Goal: Task Accomplishment & Management: Use online tool/utility

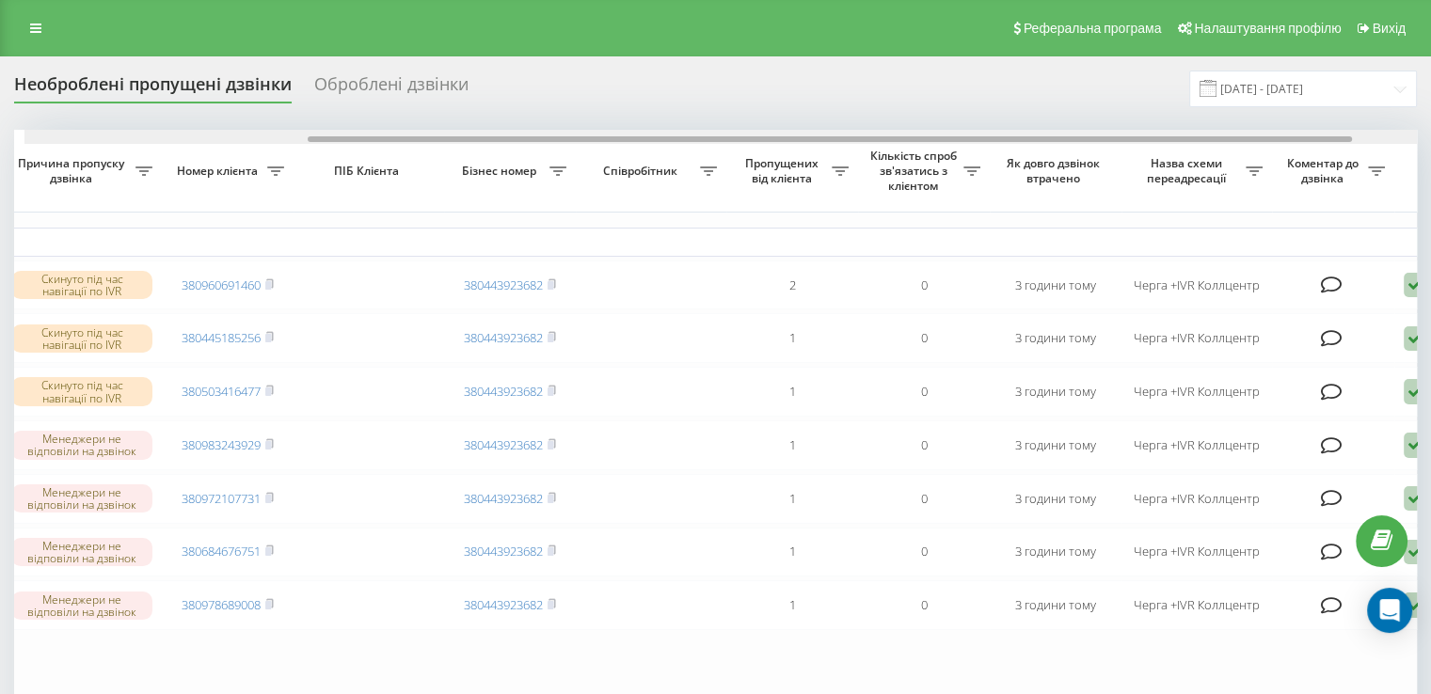
scroll to position [0, 380]
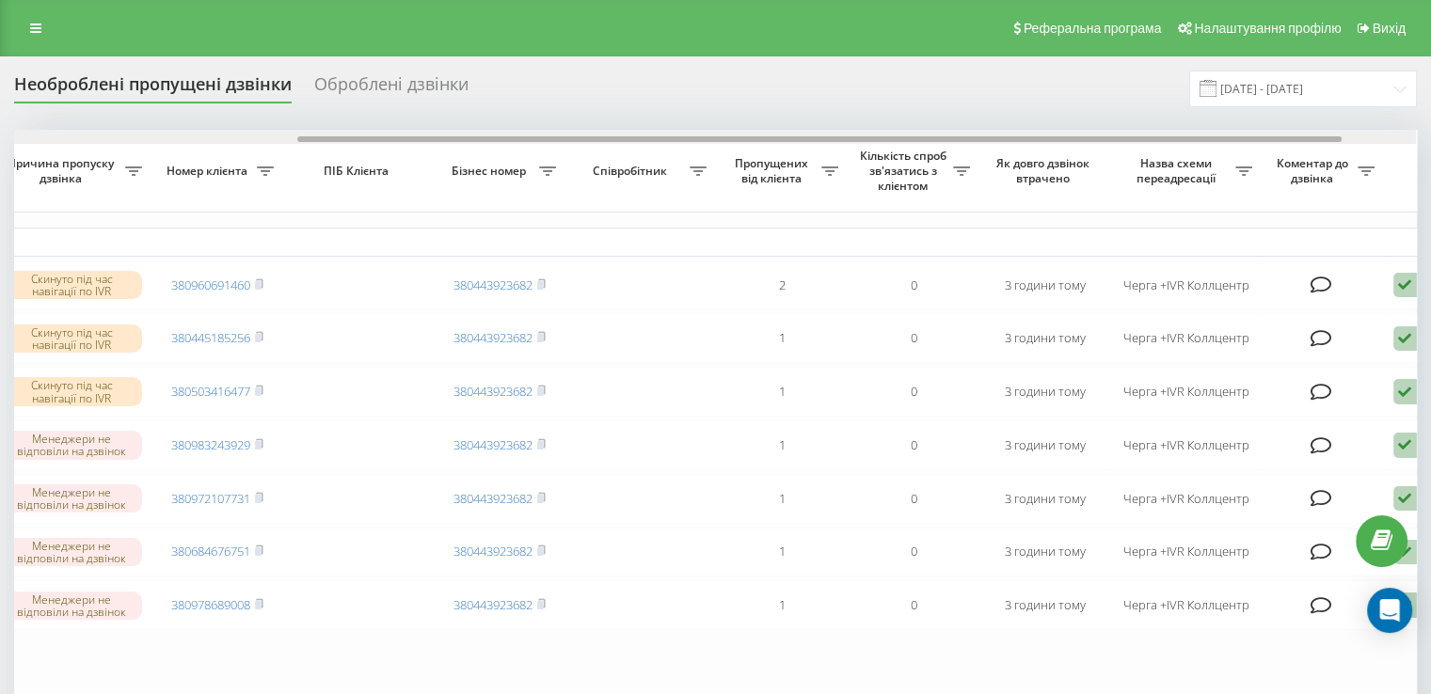
drag, startPoint x: 734, startPoint y: 139, endPoint x: 1017, endPoint y: 166, distance: 284.3
click at [1017, 166] on div "Обрати всі Час першого дзвінка Час останнього дзвінка Причина пропуску дзвінка …" at bounding box center [715, 448] width 1402 height 636
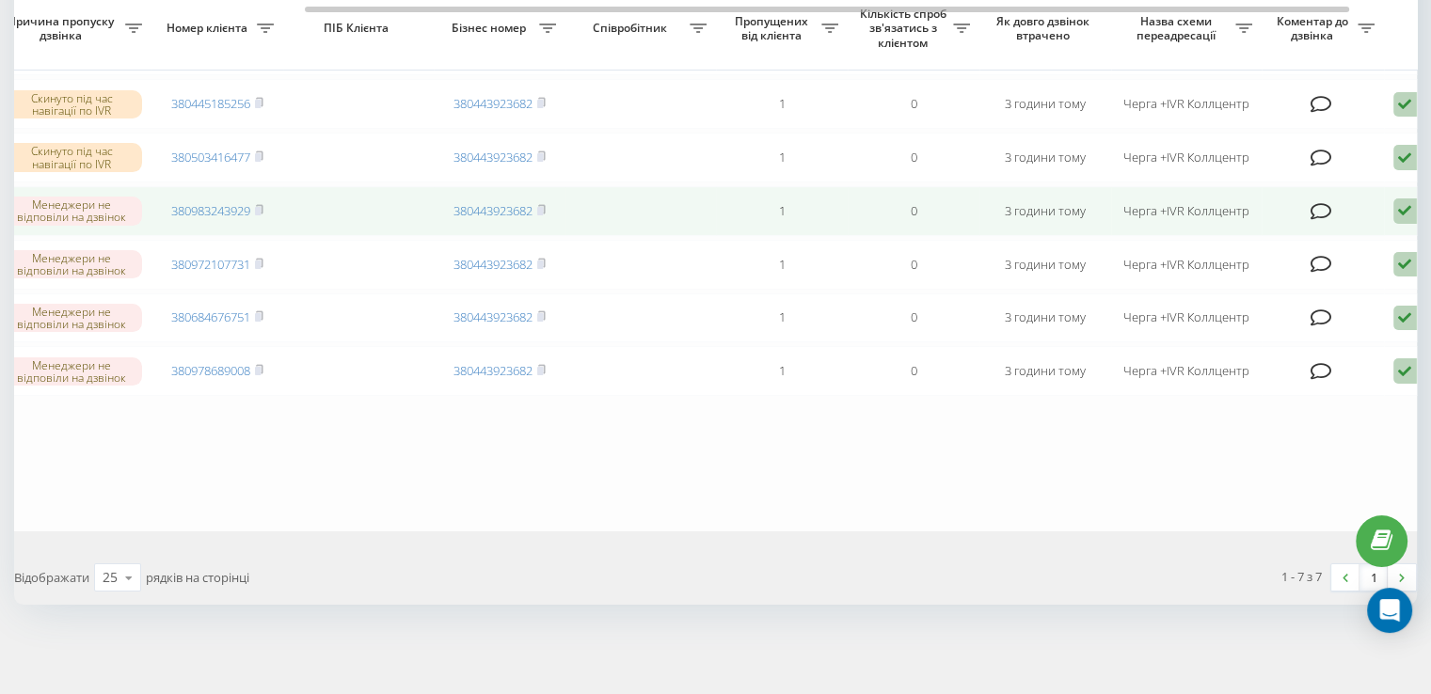
scroll to position [0, 0]
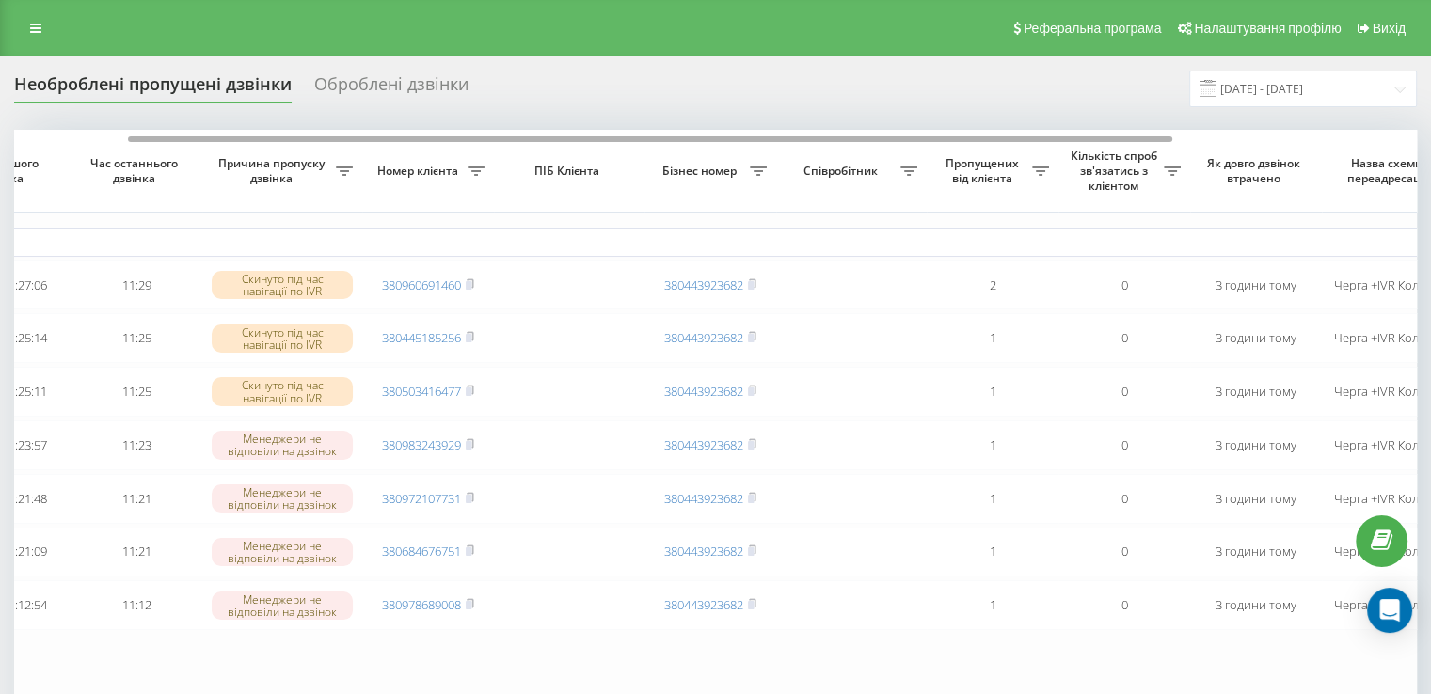
drag, startPoint x: 711, startPoint y: 138, endPoint x: 538, endPoint y: 117, distance: 174.4
click at [538, 117] on div "Необроблені пропущені дзвінки Оброблені дзвінки 22.07.2025 - 22.08.2025 Обрати …" at bounding box center [715, 455] width 1402 height 768
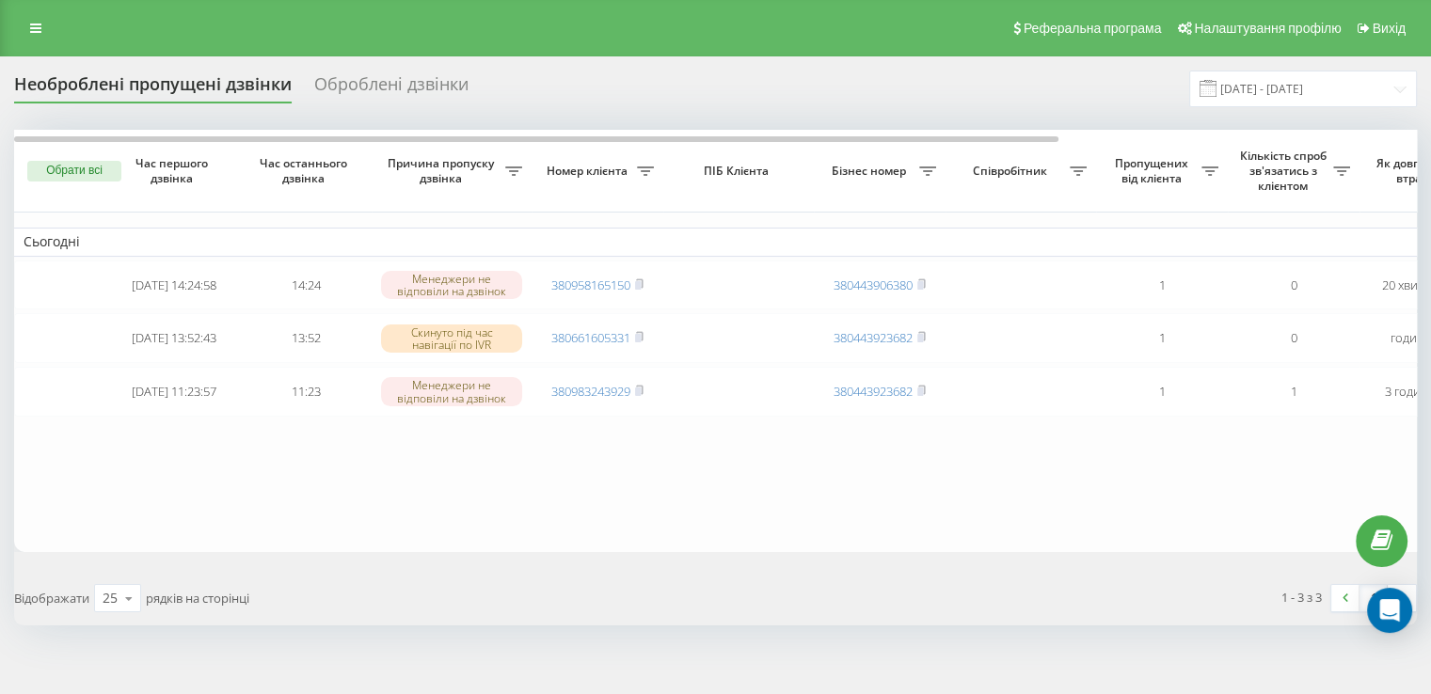
click at [49, 44] on div "Реферальна програма Налаштування профілю Вихід" at bounding box center [715, 28] width 1431 height 56
click at [31, 34] on icon at bounding box center [35, 28] width 11 height 13
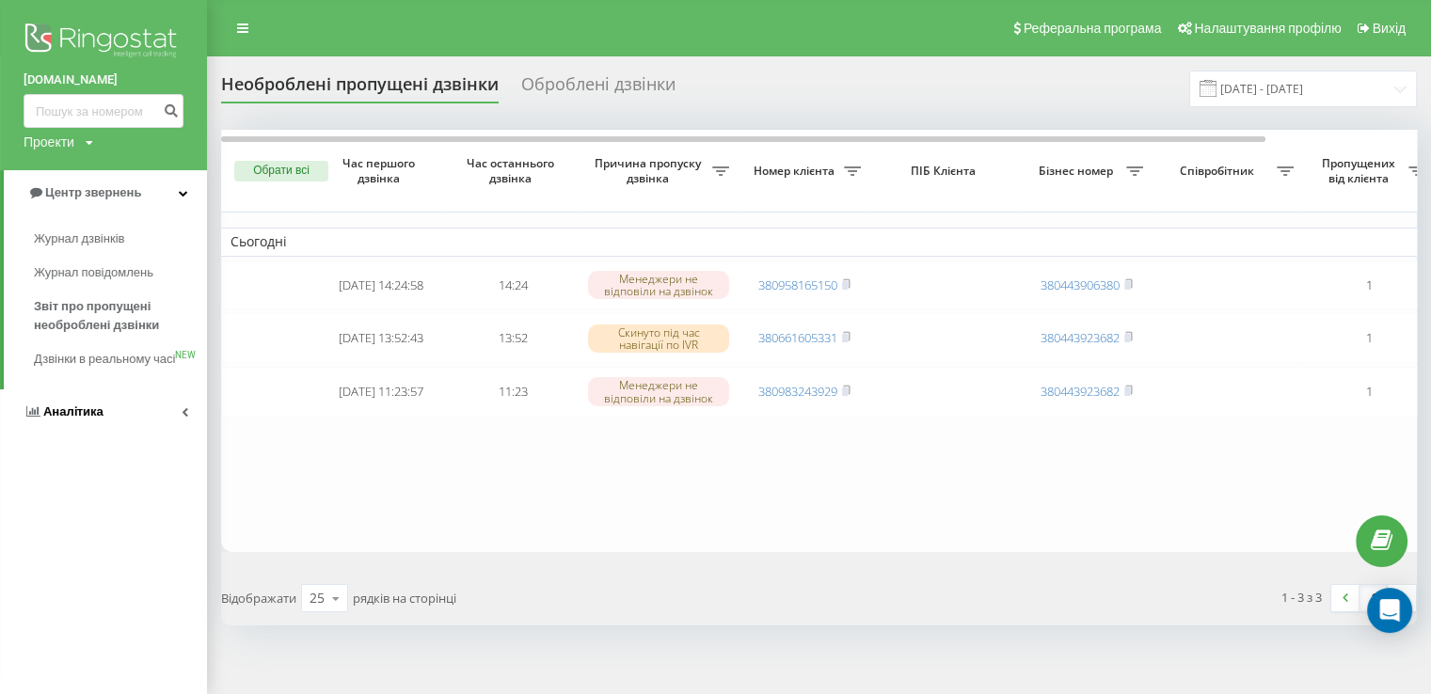
click at [57, 419] on span "Аналiтика" at bounding box center [73, 411] width 60 height 14
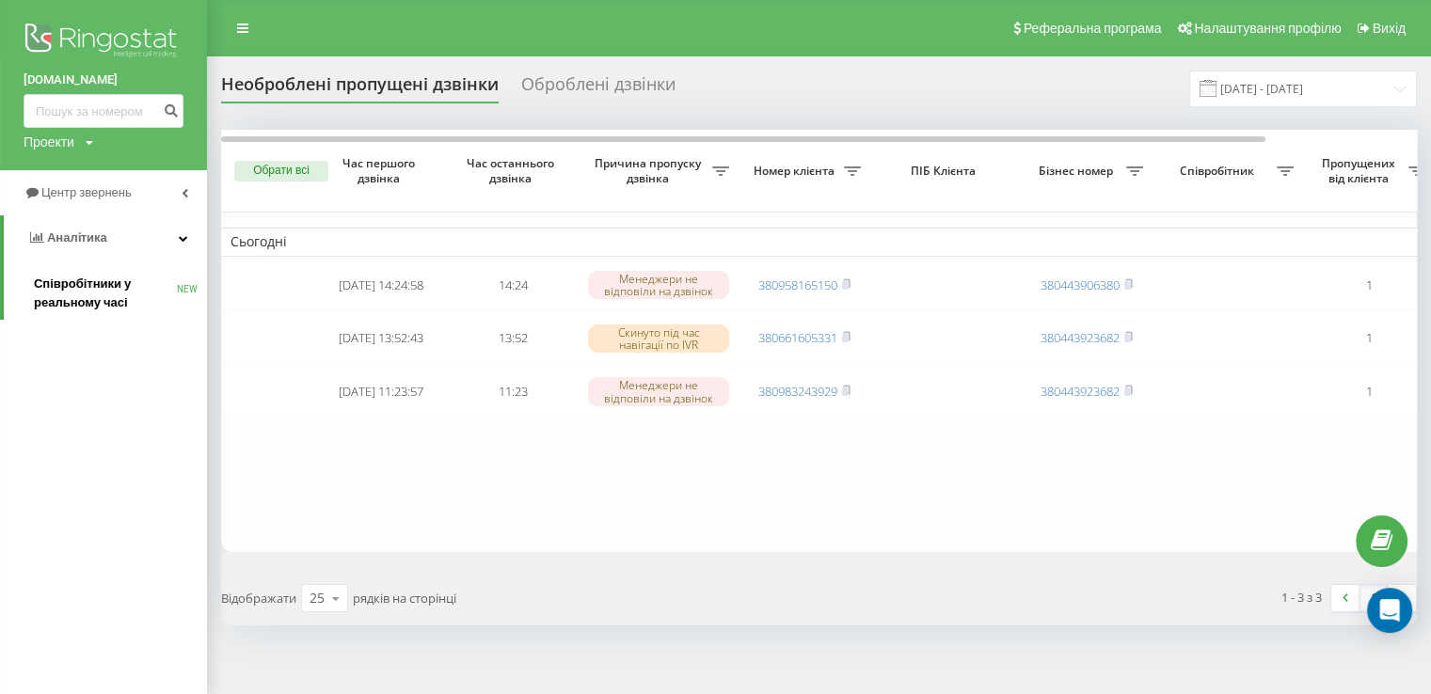
click at [65, 293] on span "Співробітники у реальному часі" at bounding box center [105, 294] width 143 height 38
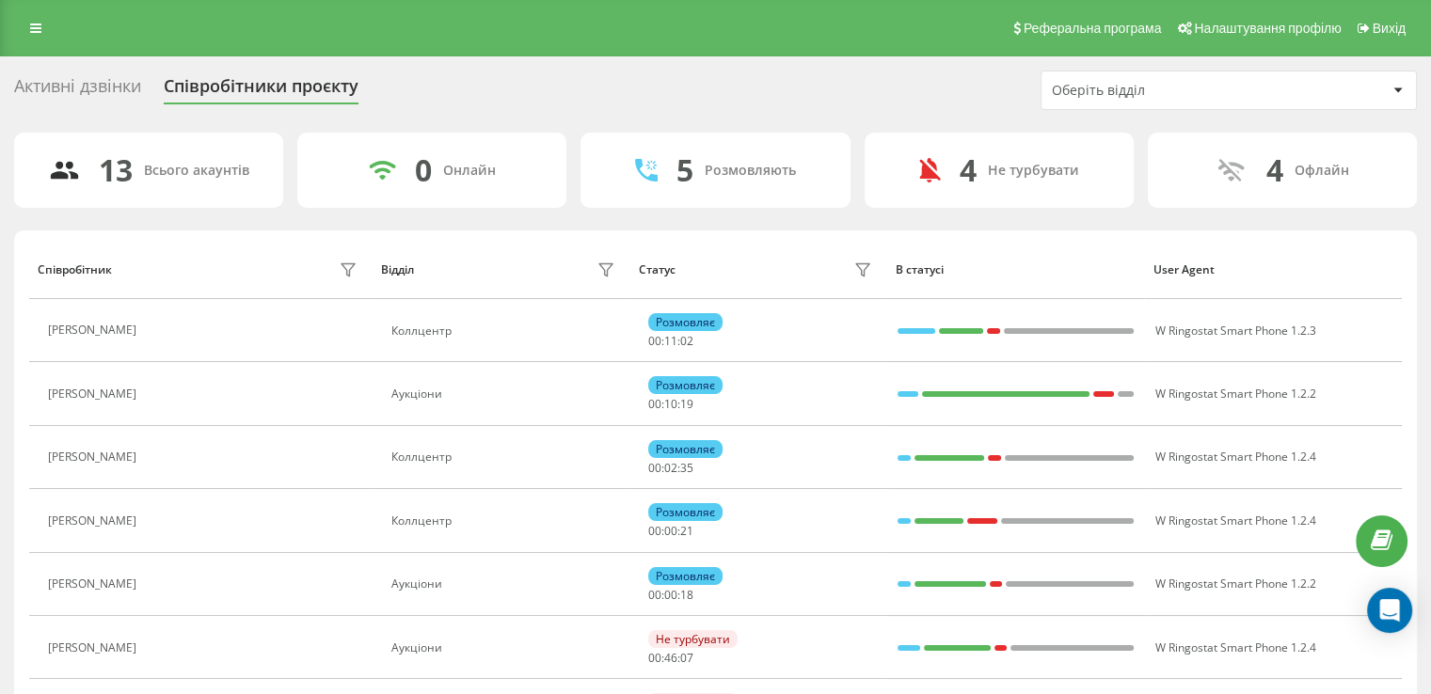
click at [1197, 83] on div "Оберіть відділ" at bounding box center [1163, 91] width 225 height 16
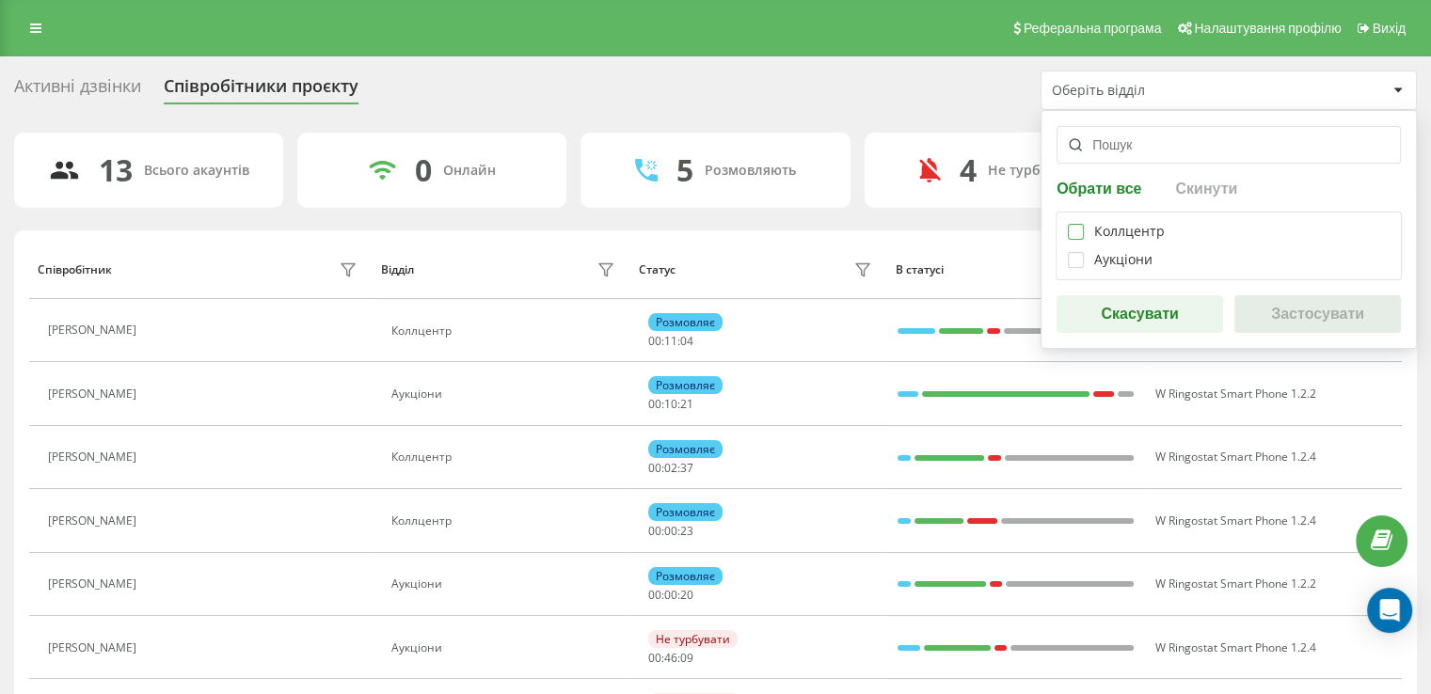
click at [1076, 224] on label at bounding box center [1075, 224] width 16 height 0
checkbox input "true"
click at [1261, 308] on button "Застосувати" at bounding box center [1317, 314] width 166 height 38
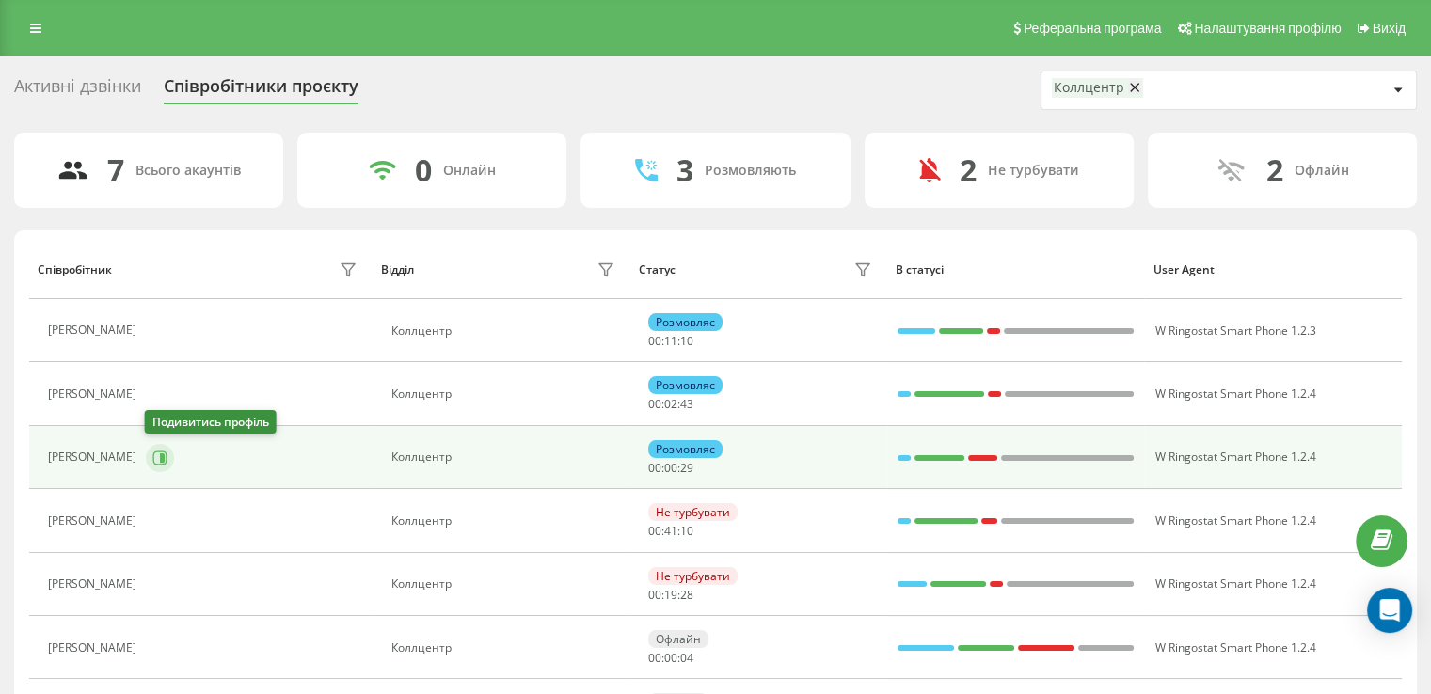
click at [162, 461] on icon at bounding box center [159, 458] width 15 height 15
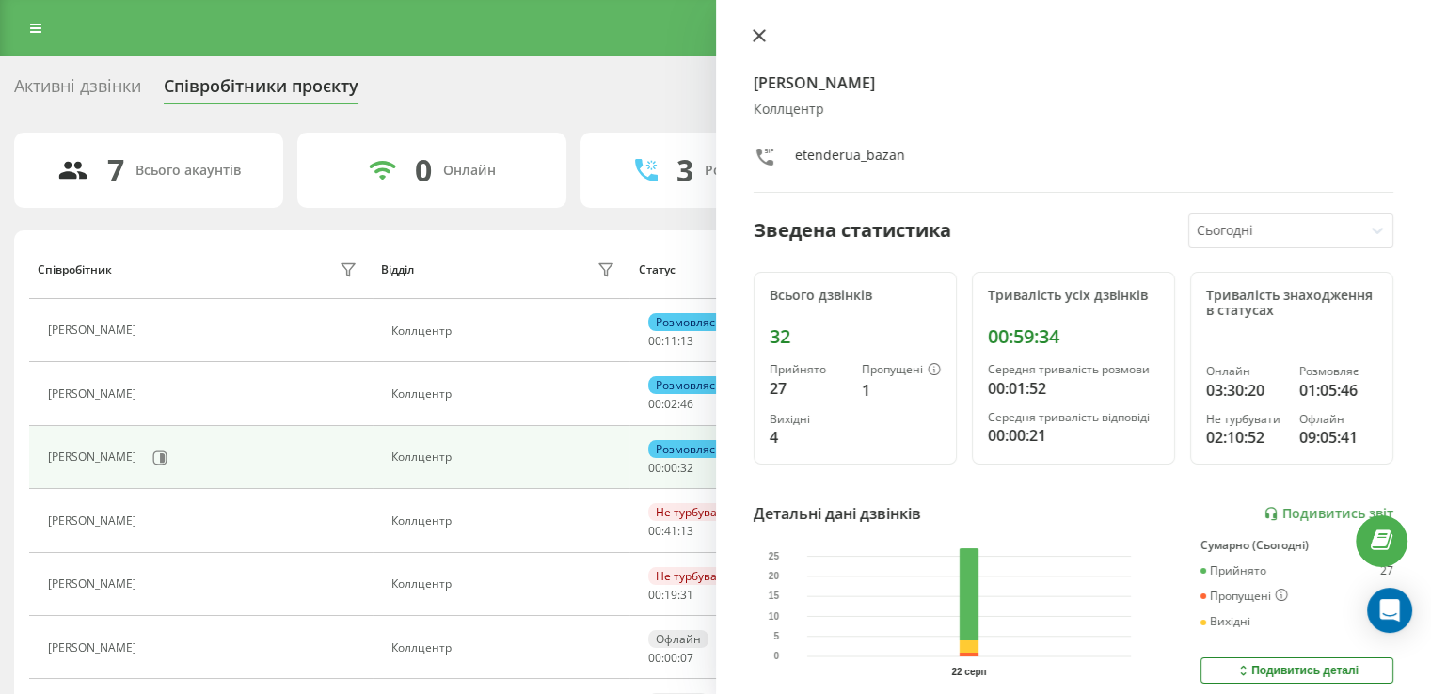
click at [761, 35] on icon at bounding box center [758, 35] width 13 height 13
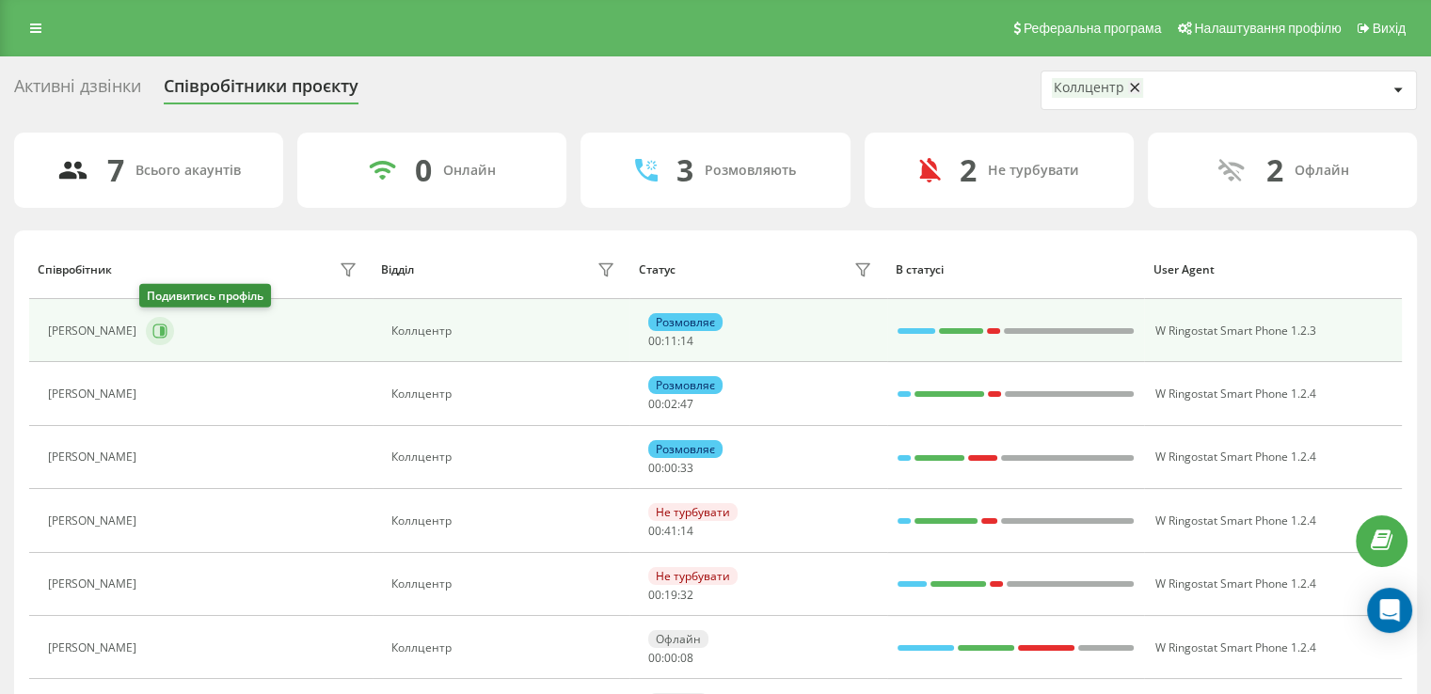
click at [146, 333] on button at bounding box center [160, 331] width 28 height 28
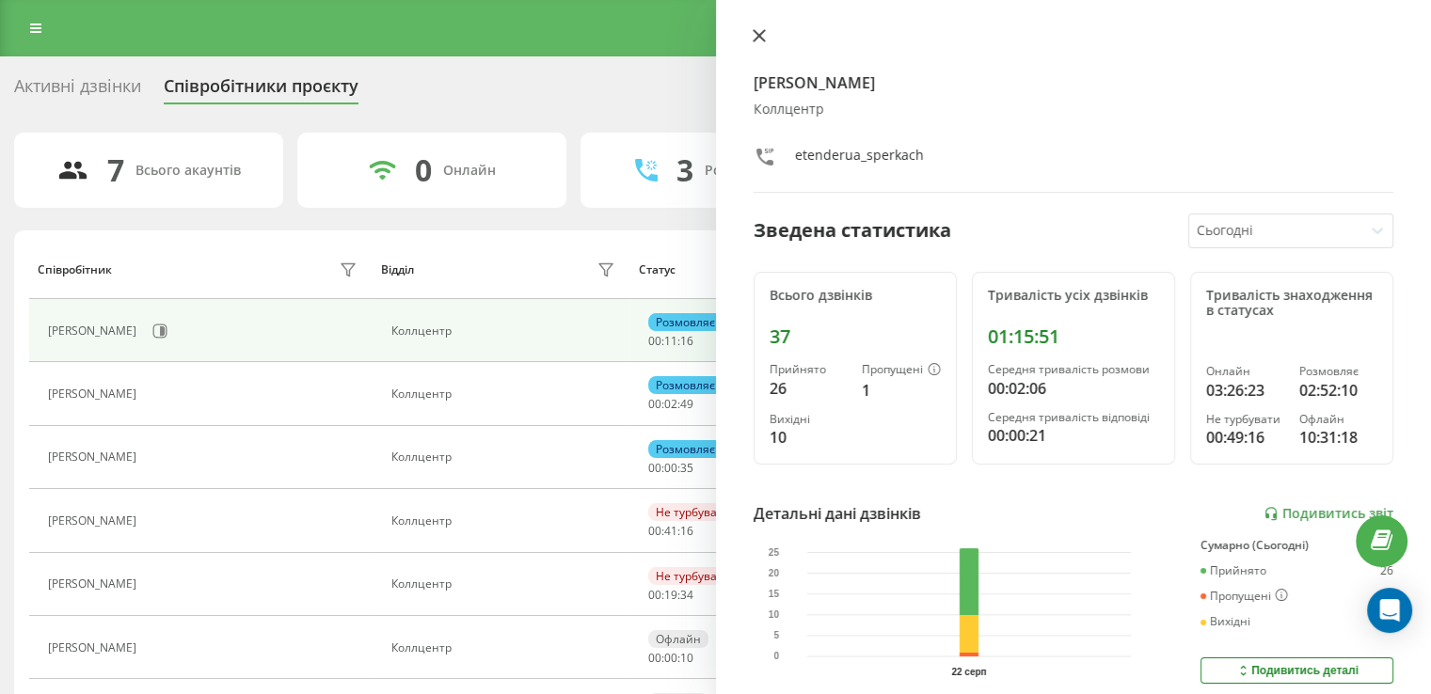
click at [759, 34] on icon at bounding box center [757, 35] width 11 height 11
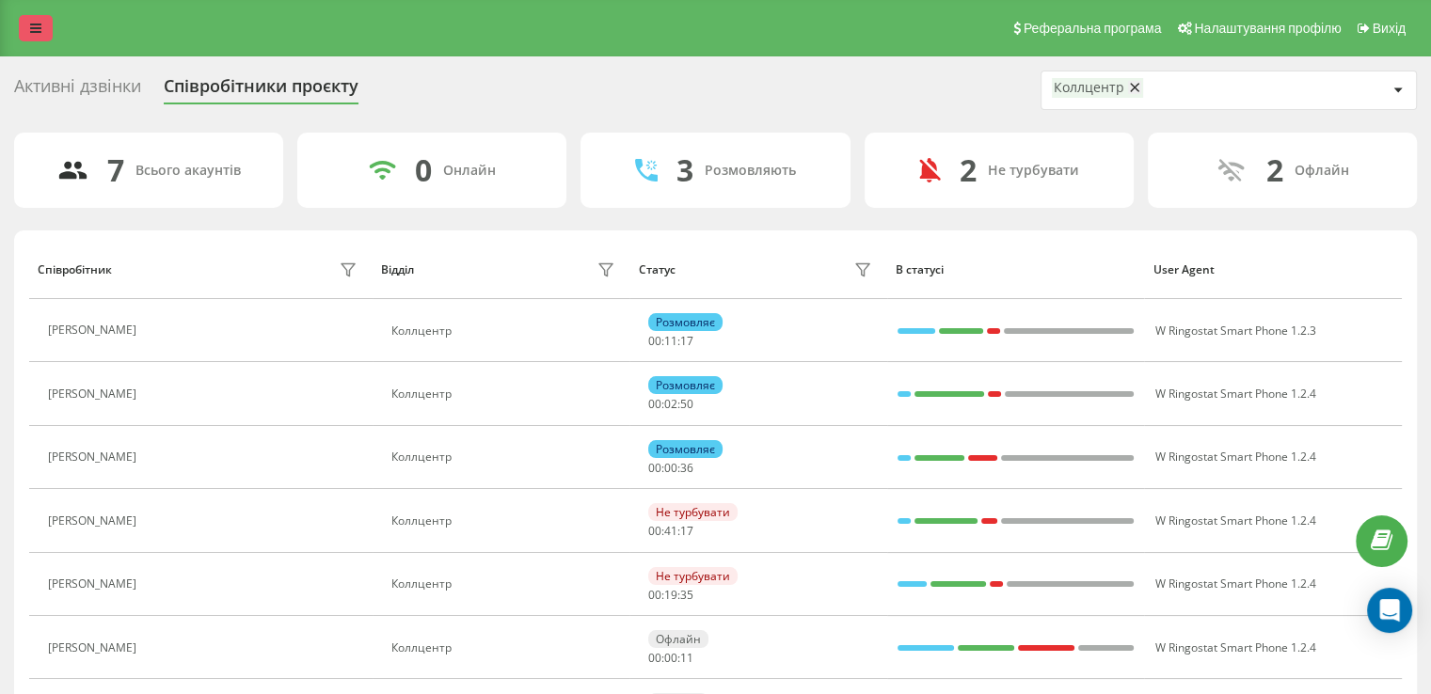
click at [42, 22] on link at bounding box center [36, 28] width 34 height 26
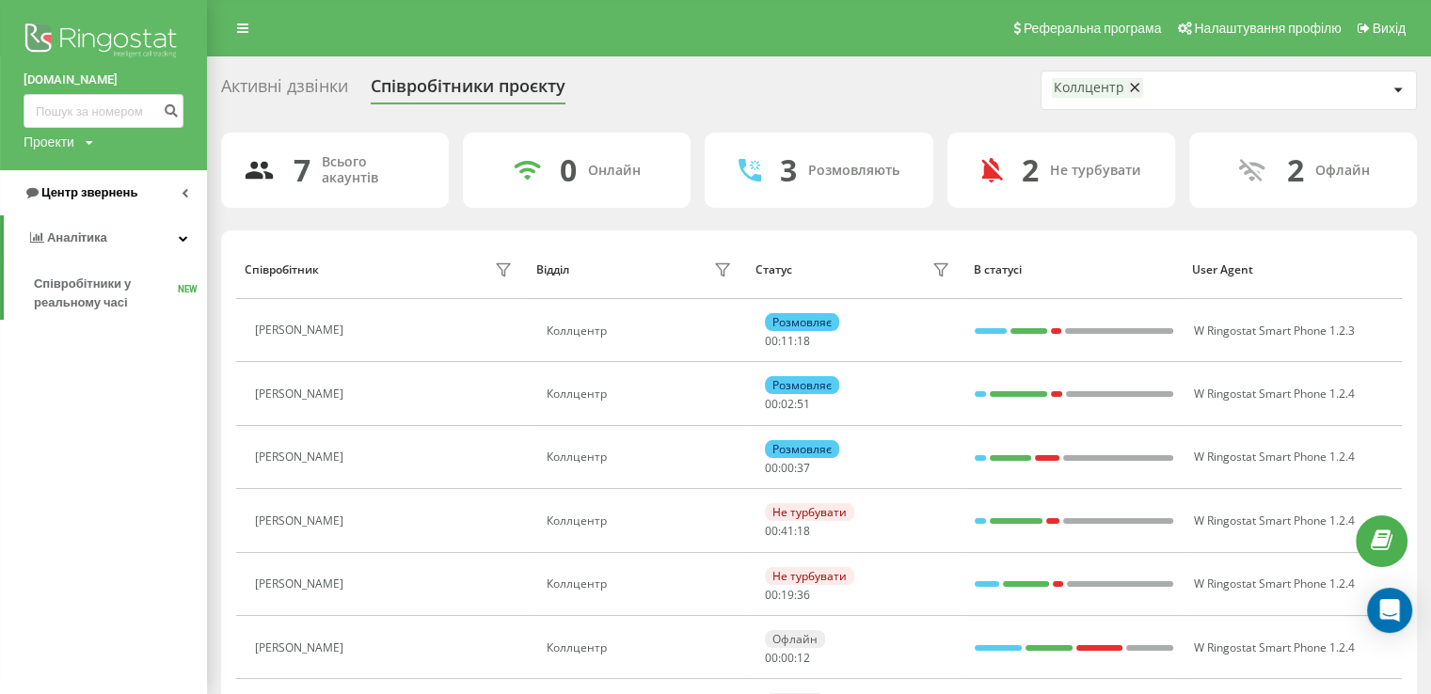
click at [77, 200] on span "Центр звернень" at bounding box center [81, 192] width 114 height 19
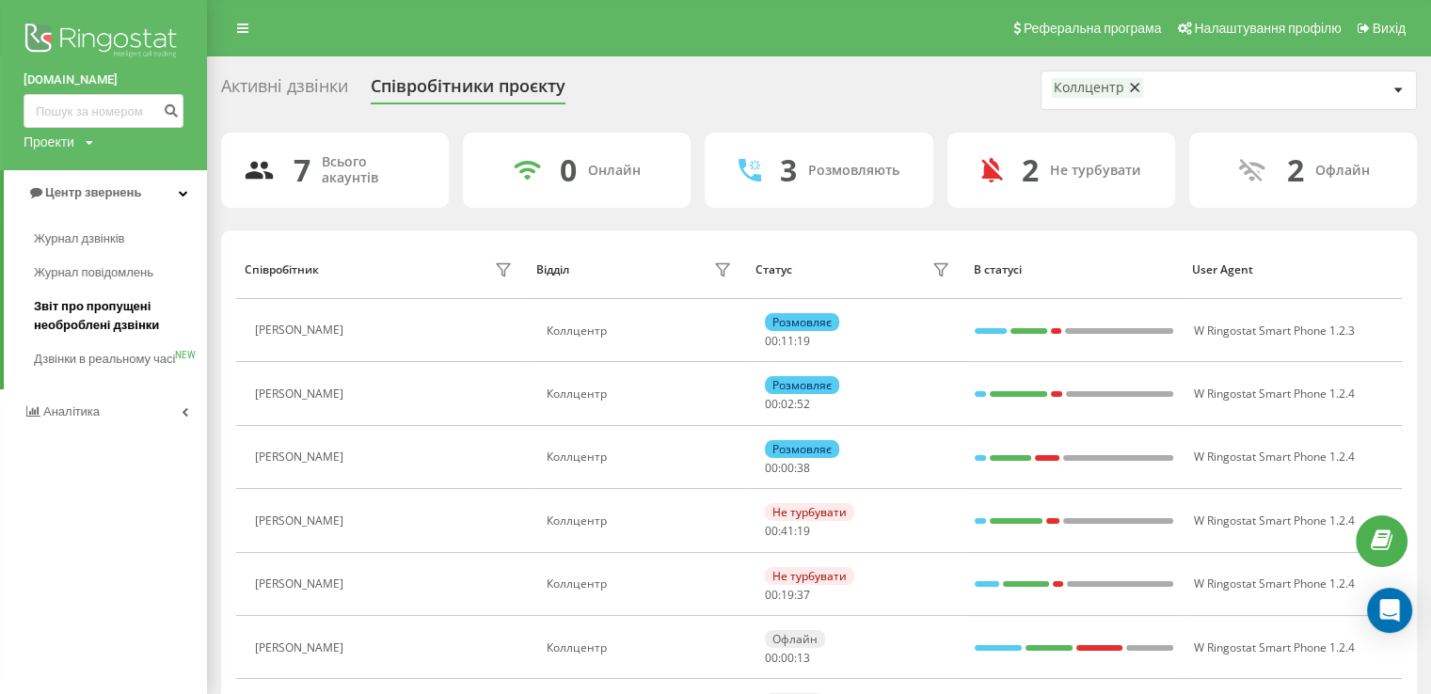
click at [112, 294] on link "Звіт про пропущені необроблені дзвінки" at bounding box center [120, 316] width 173 height 53
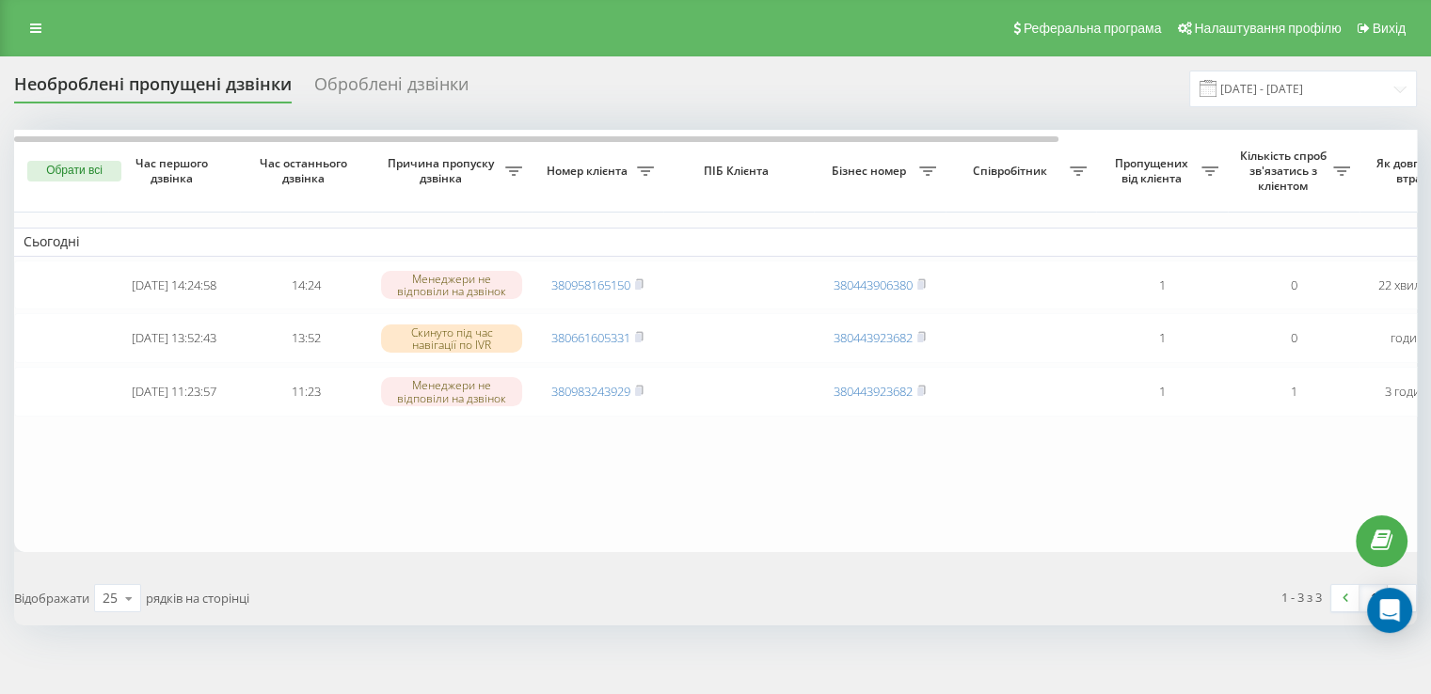
scroll to position [0, 478]
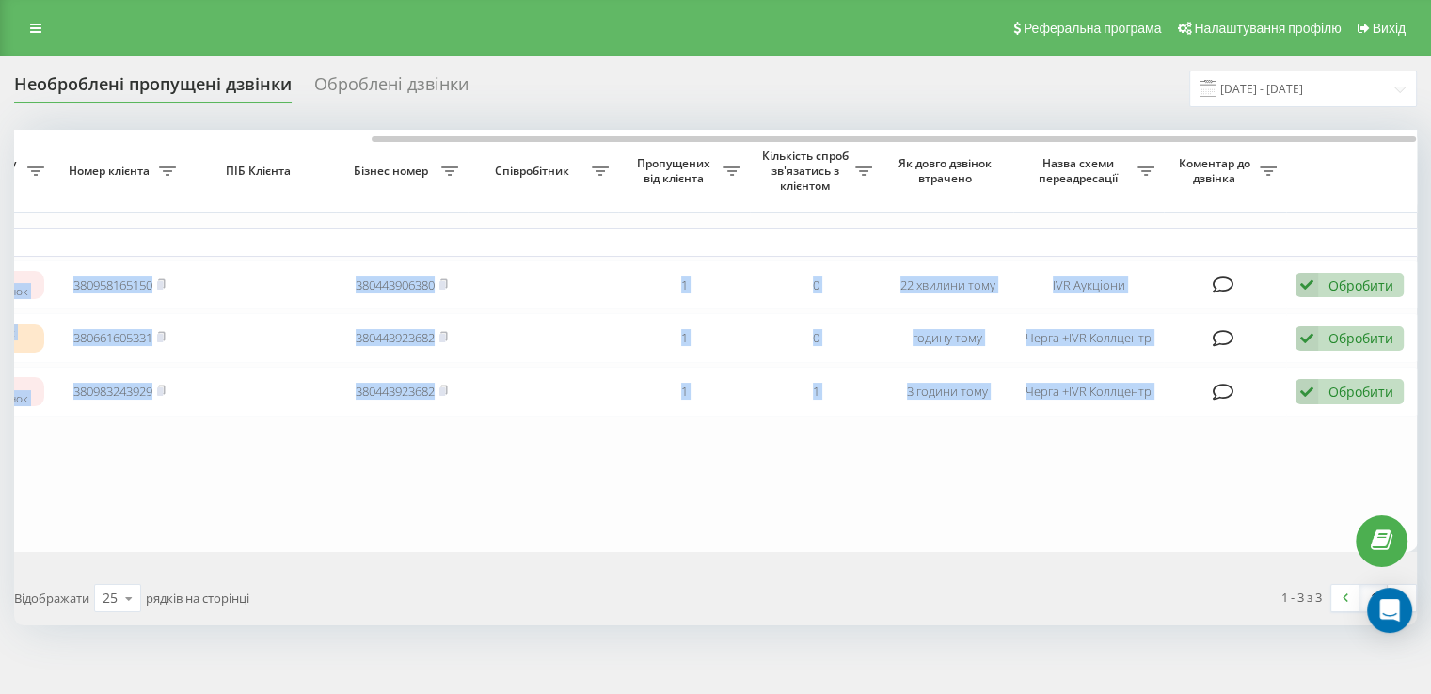
drag, startPoint x: 675, startPoint y: 125, endPoint x: 946, endPoint y: 125, distance: 270.9
click at [946, 125] on div "Необроблені пропущені дзвінки Оброблені дзвінки [DATE] - [DATE] Обрати всі Час …" at bounding box center [715, 348] width 1402 height 555
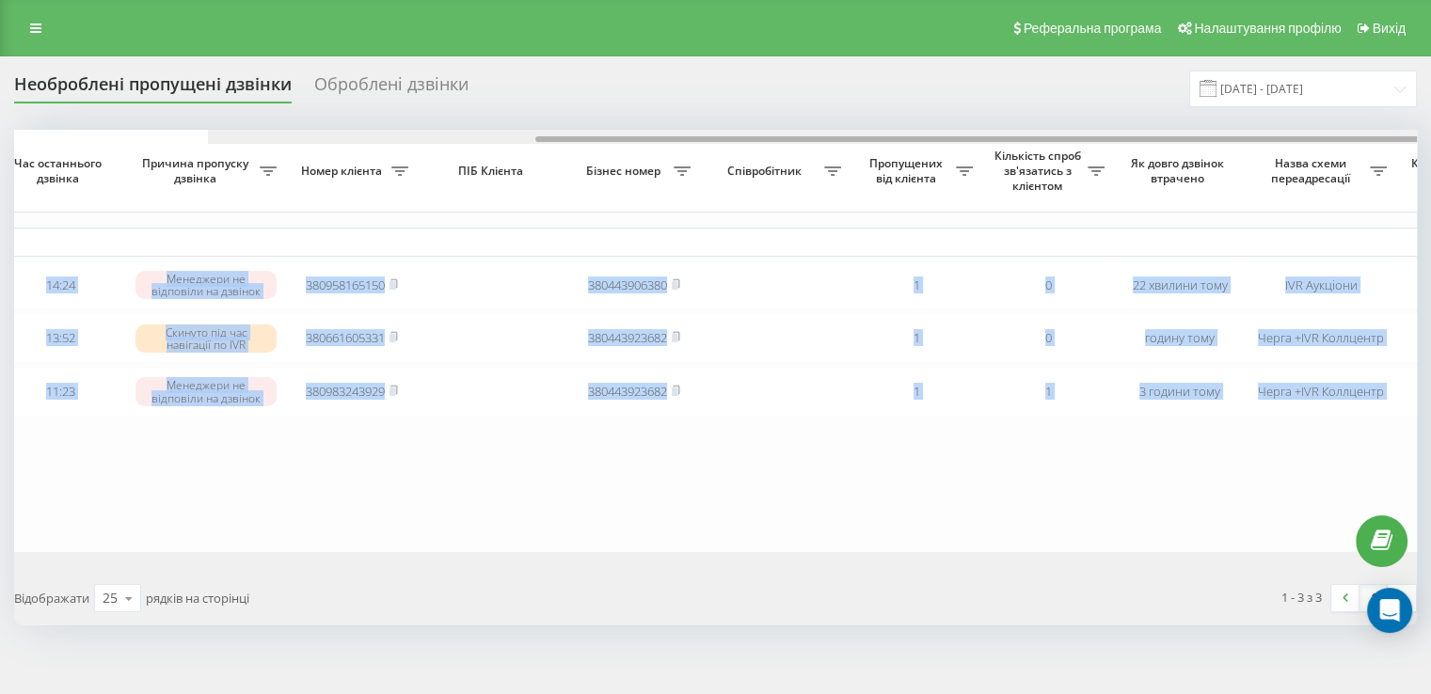
scroll to position [0, 0]
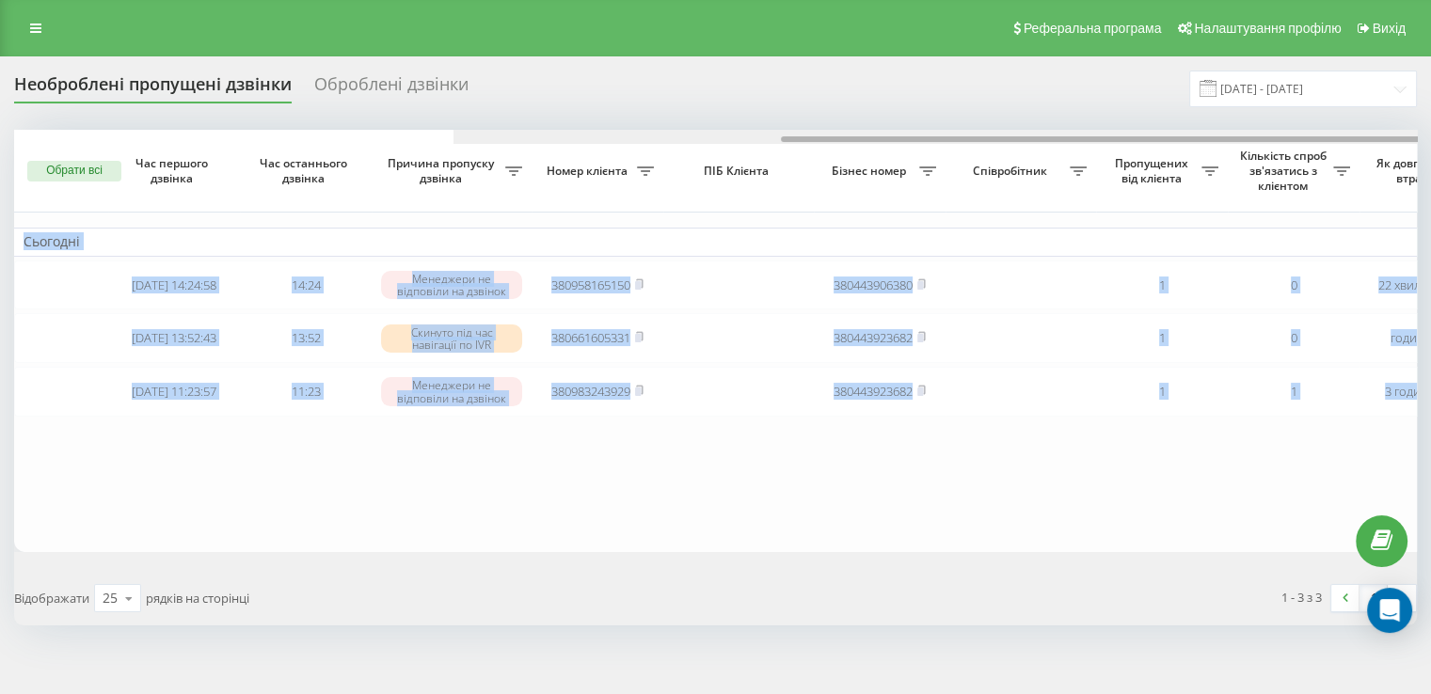
drag, startPoint x: 530, startPoint y: 140, endPoint x: 113, endPoint y: 133, distance: 417.7
click at [453, 131] on div at bounding box center [1153, 137] width 1401 height 14
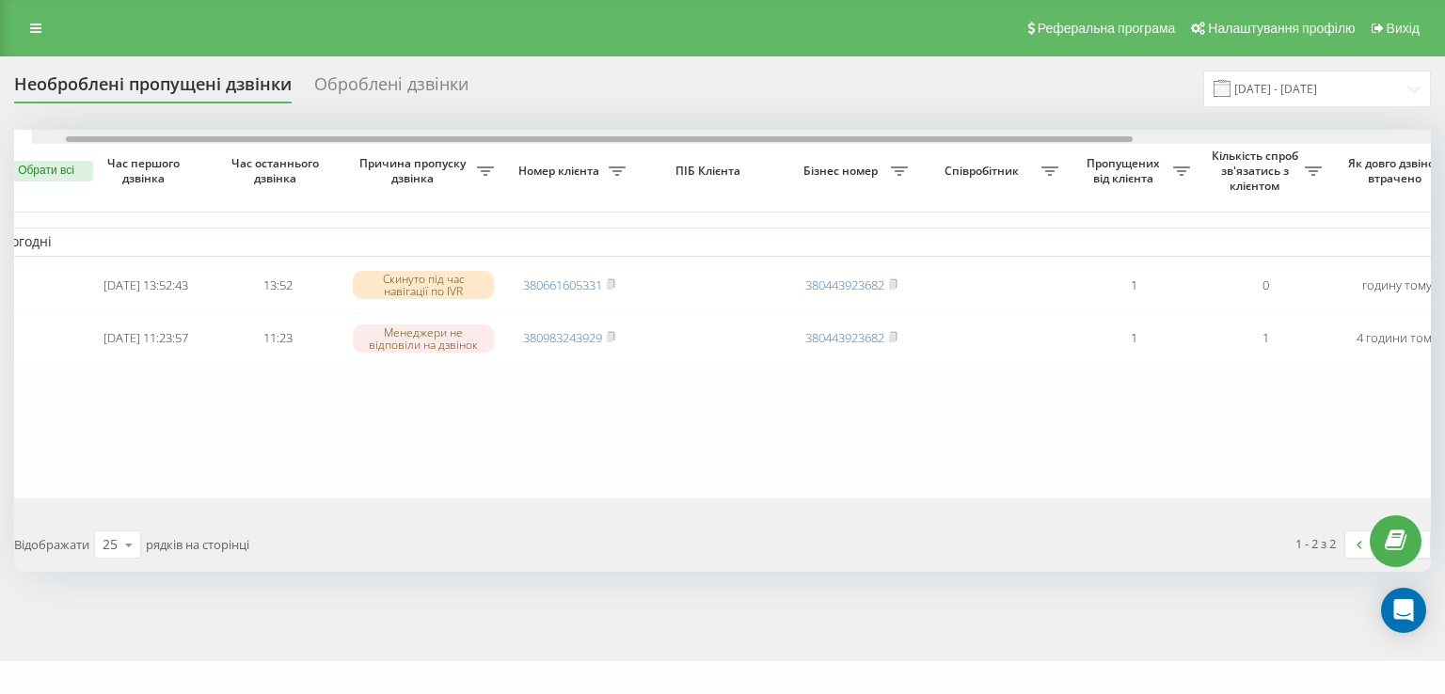
scroll to position [0, 71]
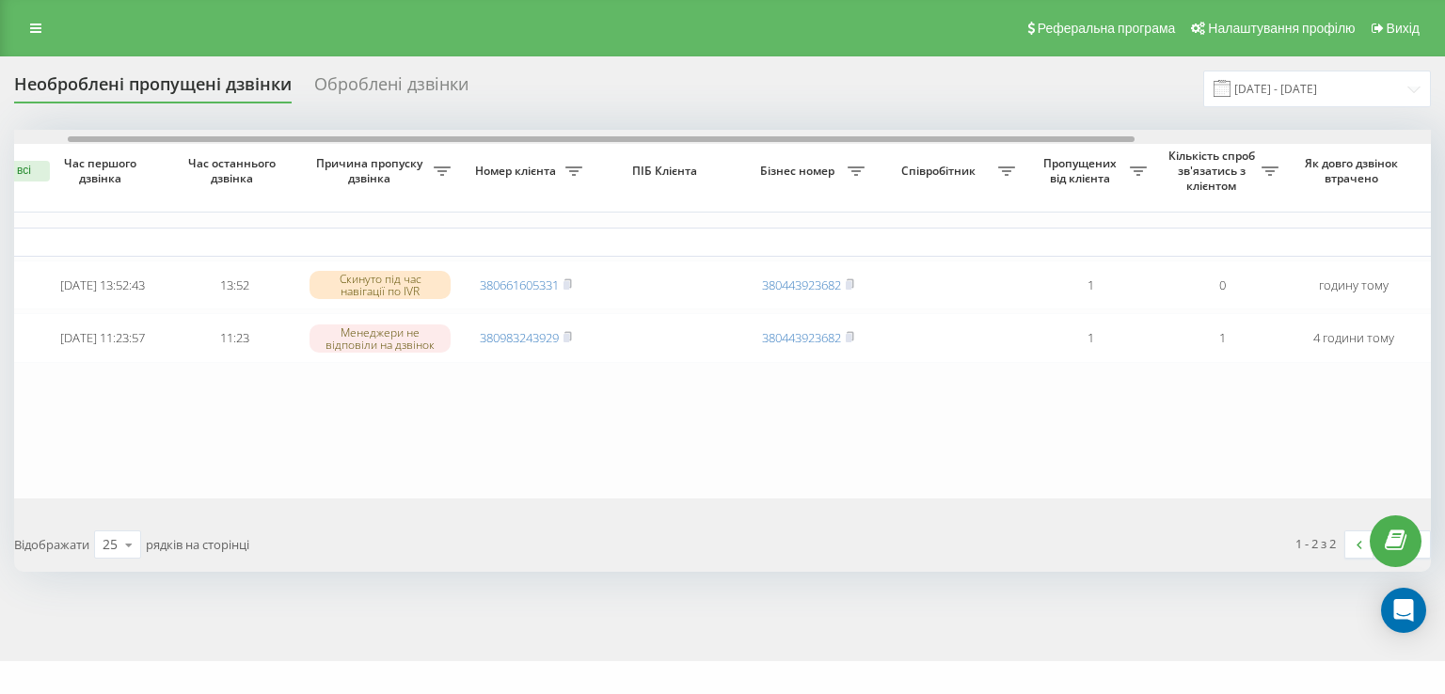
drag, startPoint x: 663, startPoint y: 138, endPoint x: 717, endPoint y: 140, distance: 53.6
click at [717, 140] on div at bounding box center [601, 139] width 1067 height 6
